Goal: Navigation & Orientation: Find specific page/section

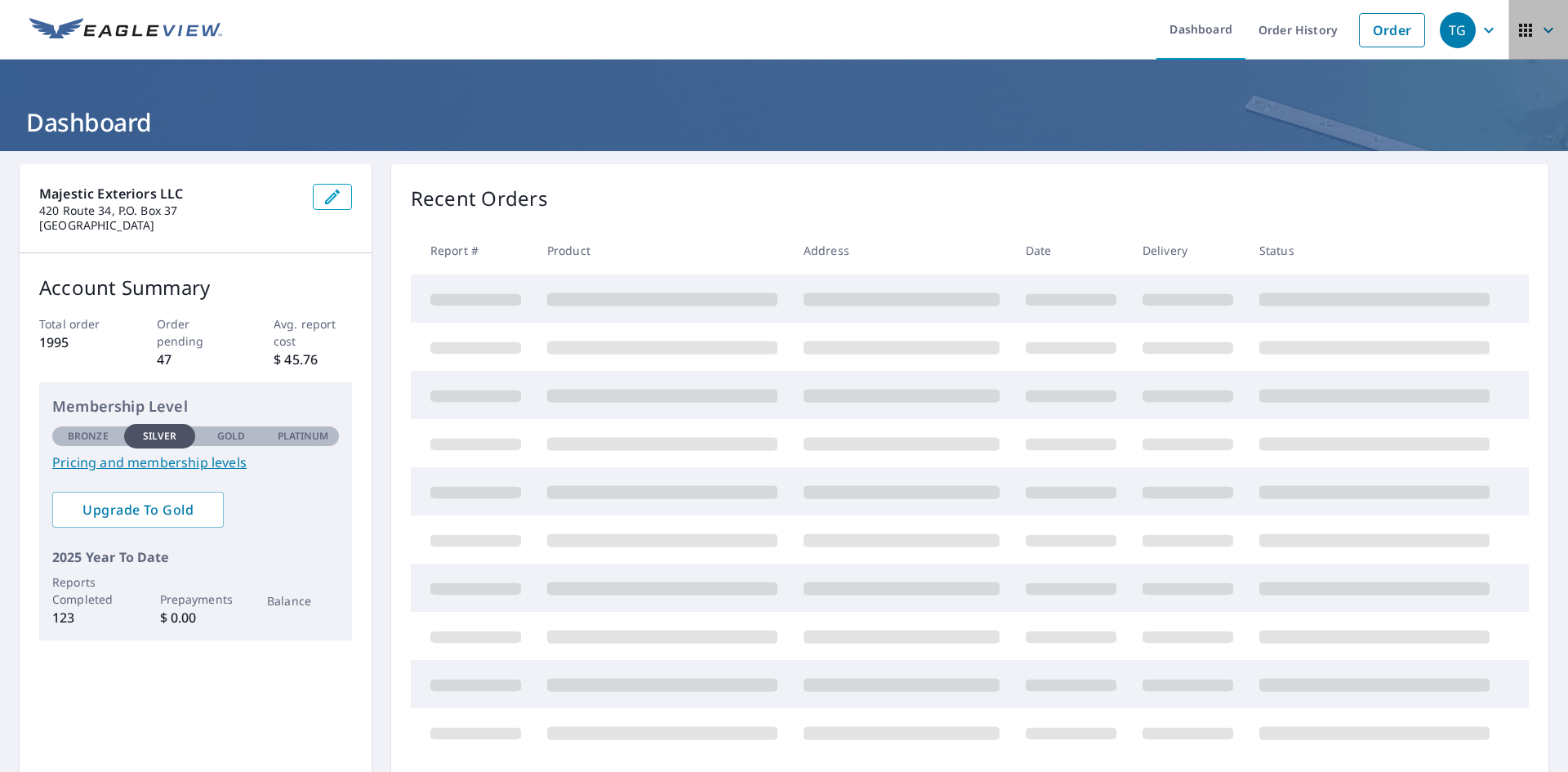
click at [1538, 27] on icon "button" at bounding box center [1548, 30] width 19 height 19
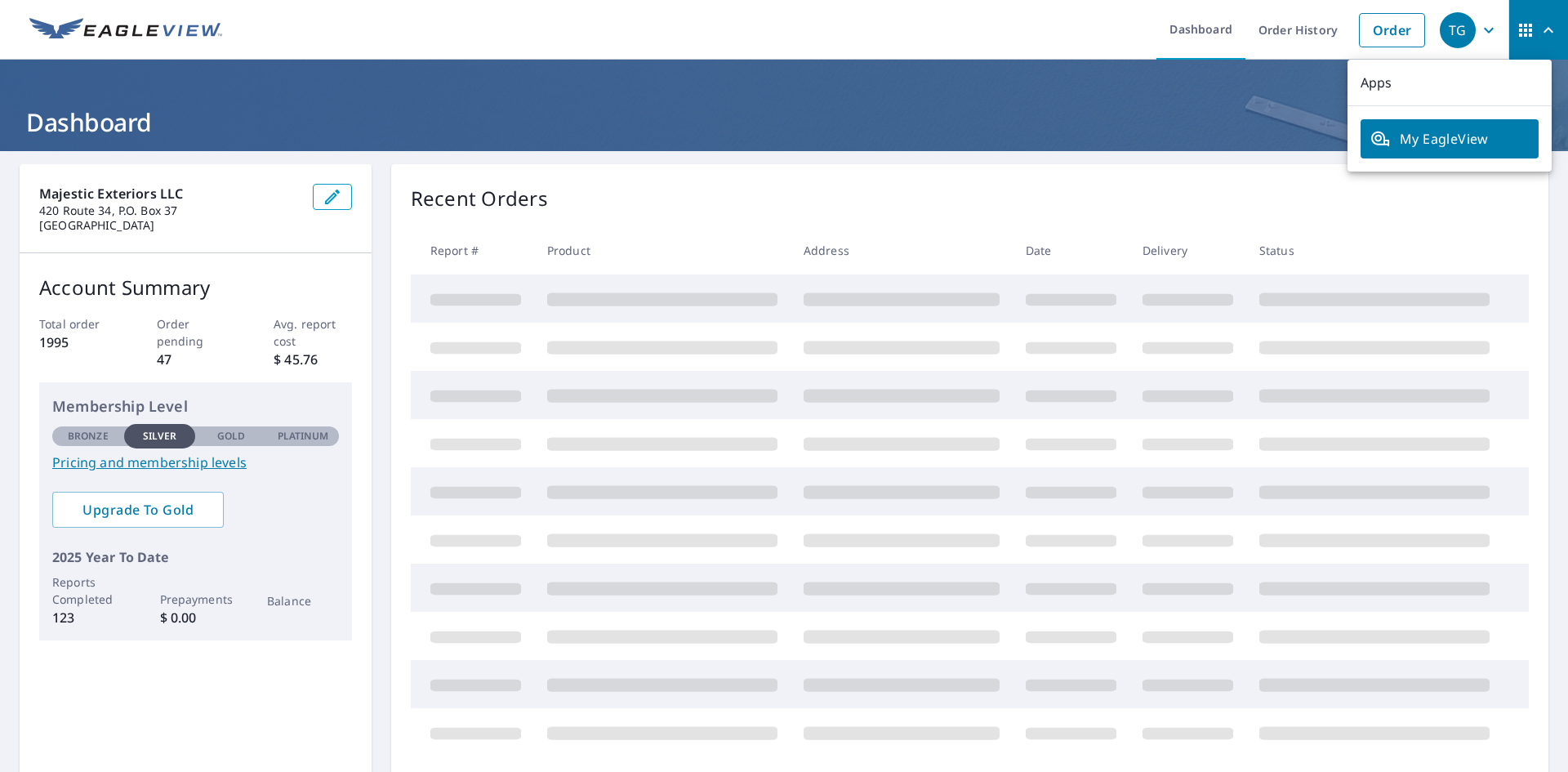
click at [1460, 37] on div "TG" at bounding box center [1457, 30] width 36 height 36
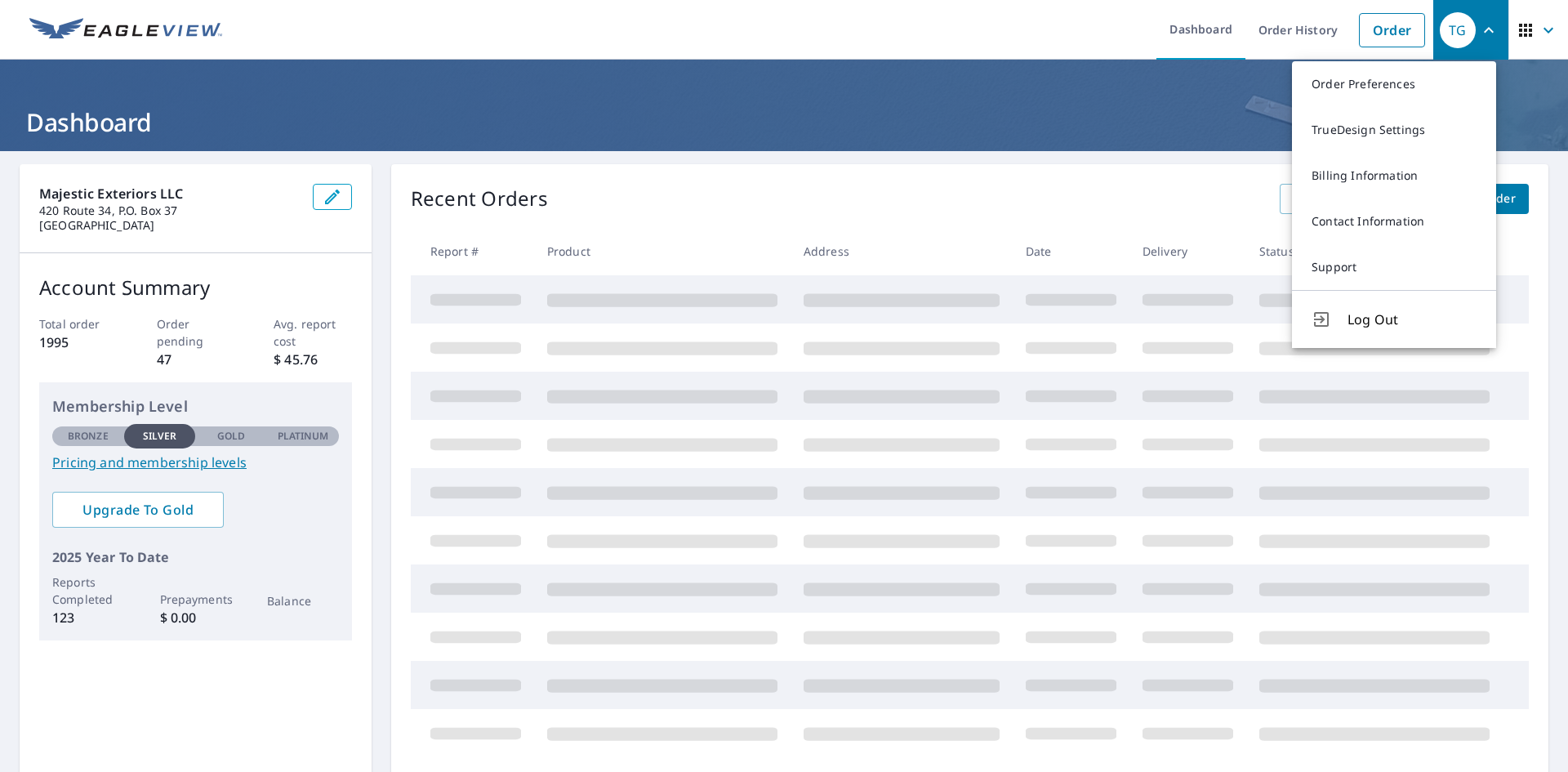
click at [1540, 35] on icon "button" at bounding box center [1548, 30] width 19 height 19
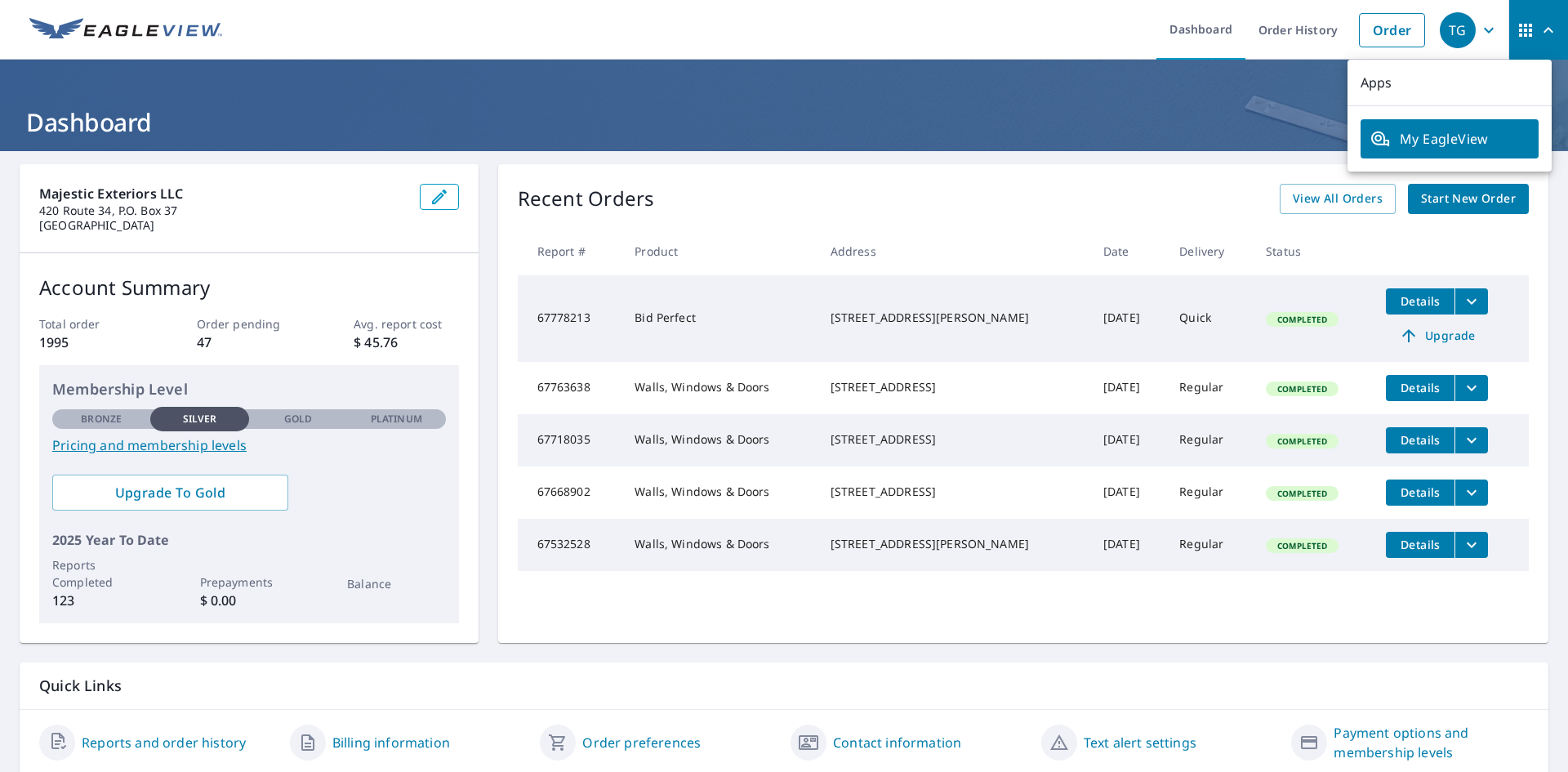
click at [1495, 136] on span "My EagleView" at bounding box center [1449, 139] width 159 height 19
